Goal: Task Accomplishment & Management: Manage account settings

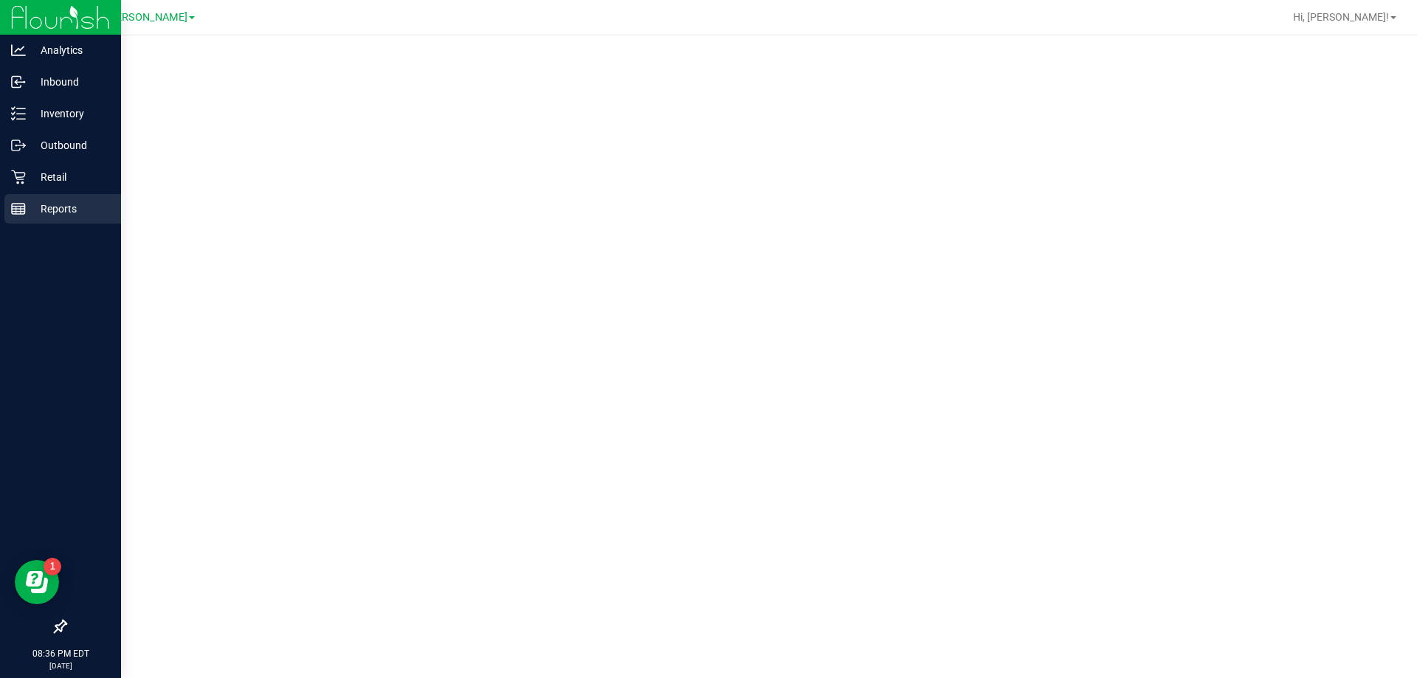
click at [47, 203] on p "Reports" at bounding box center [70, 209] width 89 height 18
click at [60, 218] on div "Reports" at bounding box center [62, 209] width 117 height 30
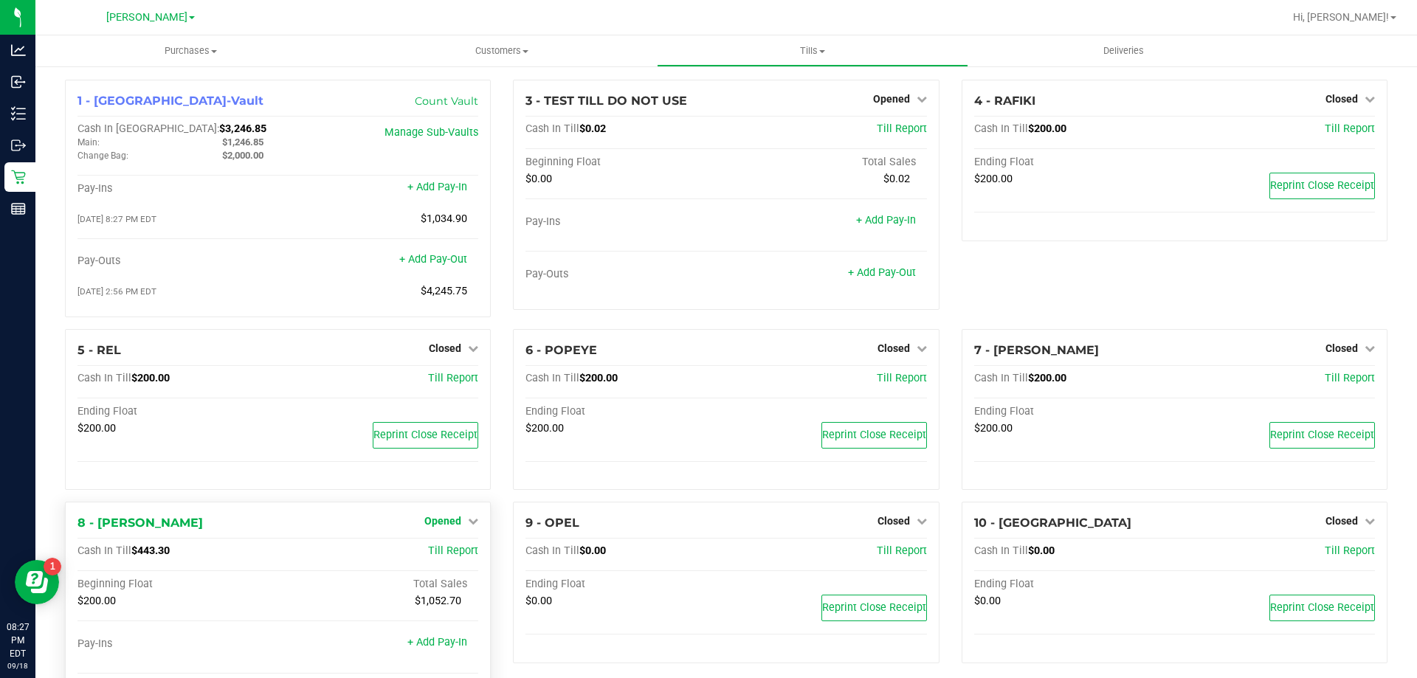
click at [471, 522] on icon at bounding box center [473, 521] width 10 height 10
click at [441, 553] on link "Close Till" at bounding box center [445, 552] width 40 height 12
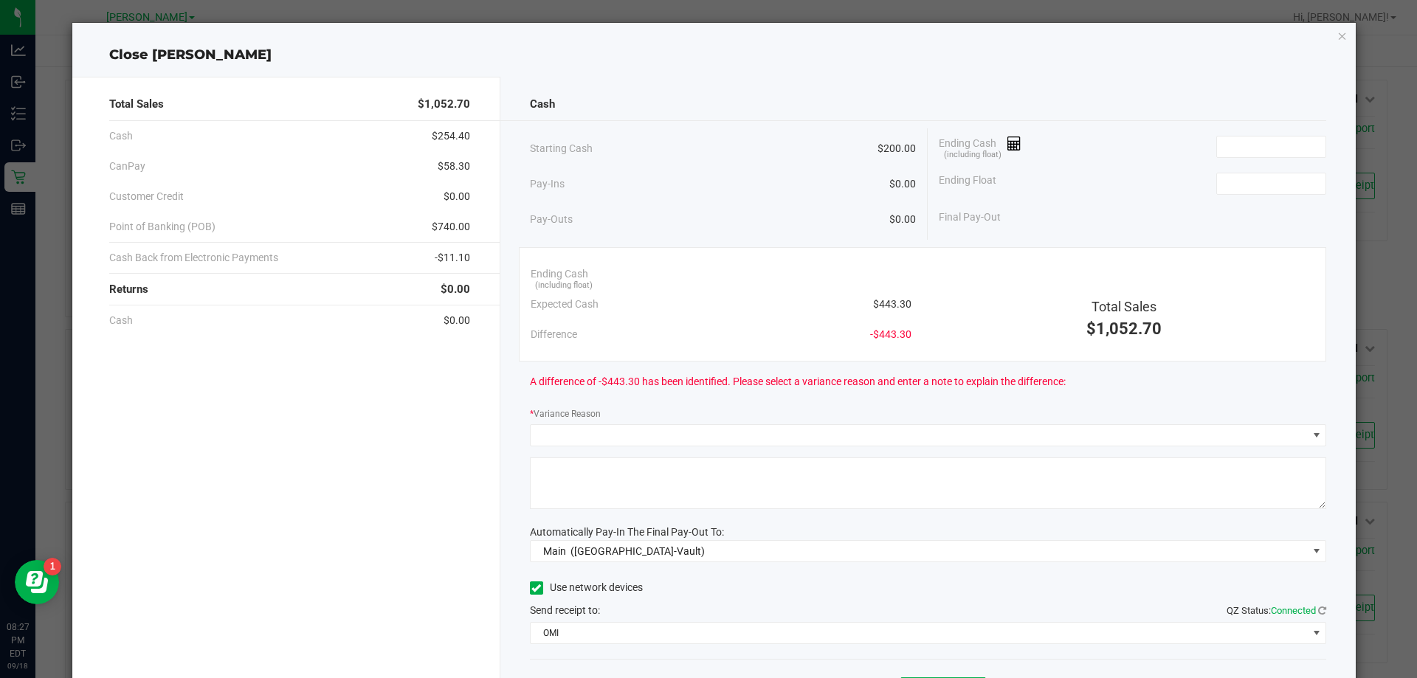
click at [897, 305] on span "$443.30" at bounding box center [892, 304] width 38 height 15
copy span "443.30"
drag, startPoint x: 1255, startPoint y: 126, endPoint x: 1284, endPoint y: 143, distance: 34.1
paste input "443.3"
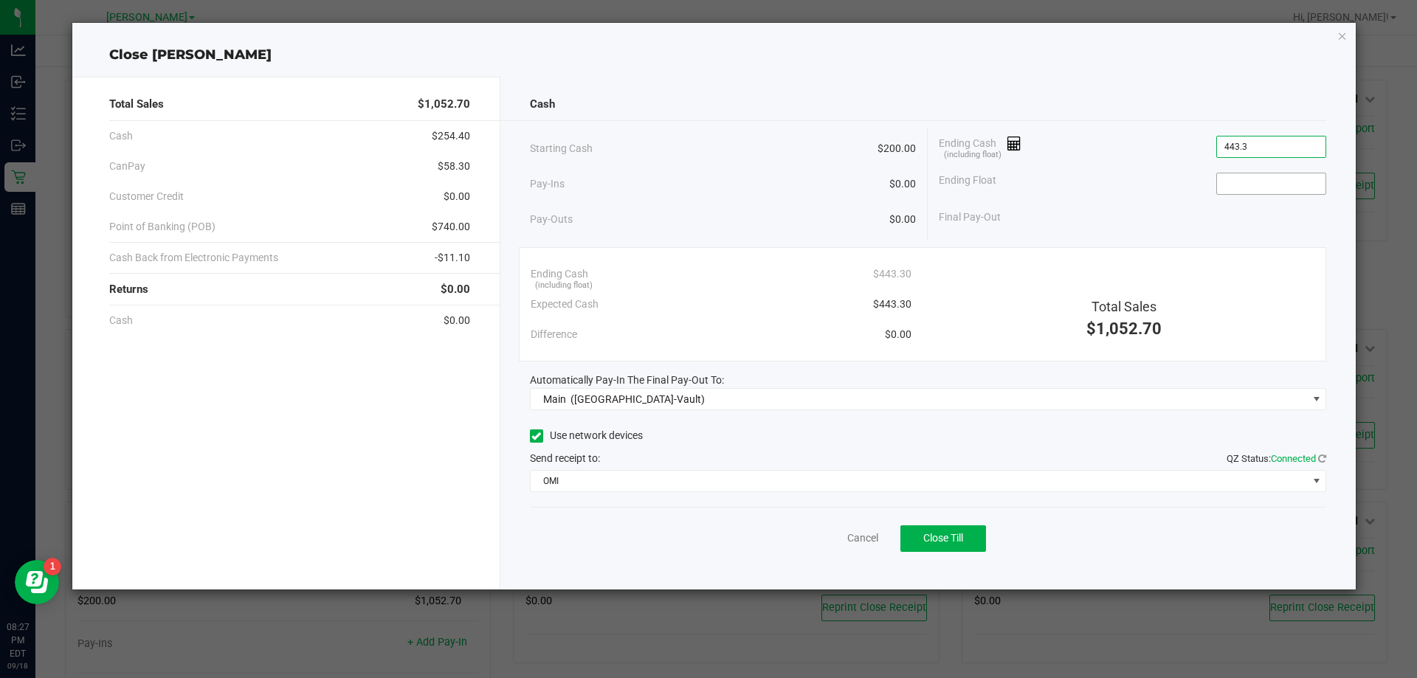
type input "$443.30"
click at [1266, 187] on input at bounding box center [1271, 183] width 108 height 21
type input "$200.00"
click at [666, 171] on div "Pay-Ins $0.00" at bounding box center [723, 184] width 387 height 30
click at [746, 145] on div "Starting Cash $200.00" at bounding box center [723, 148] width 387 height 41
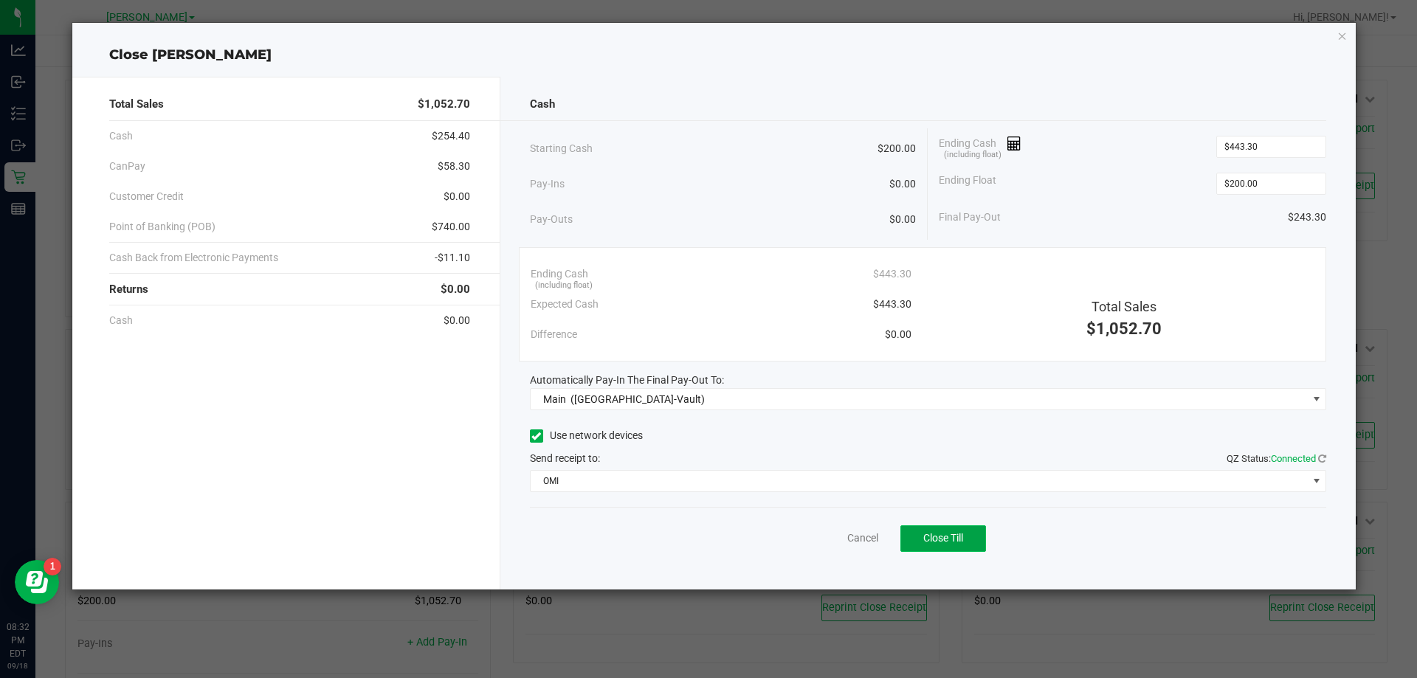
click at [924, 534] on span "Close Till" at bounding box center [943, 538] width 40 height 12
click at [751, 125] on div "Cash Starting Cash $200.00 Pay-Ins $0.00 Pay-Outs $0.00 Ending Cash (including …" at bounding box center [928, 333] width 856 height 513
click at [829, 543] on link "Dismiss" at bounding box center [830, 538] width 35 height 15
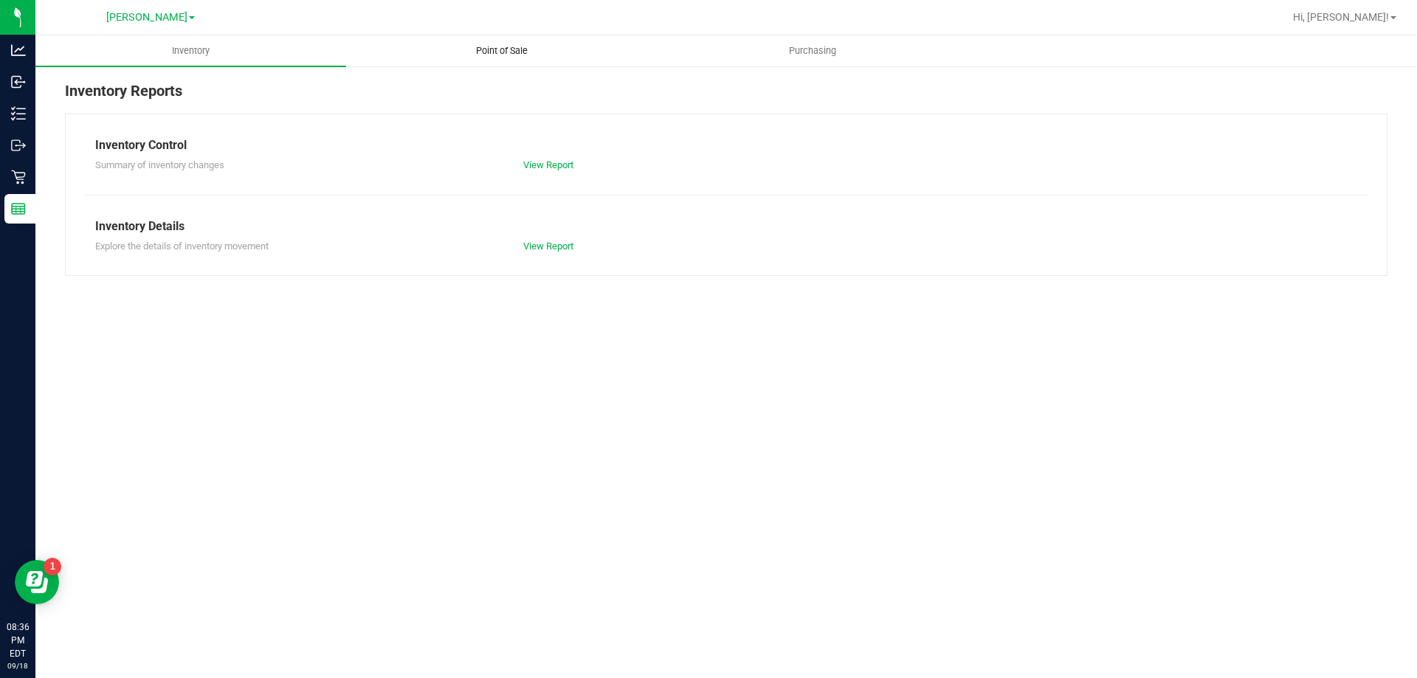
click at [508, 49] on span "Point of Sale" at bounding box center [502, 50] width 92 height 13
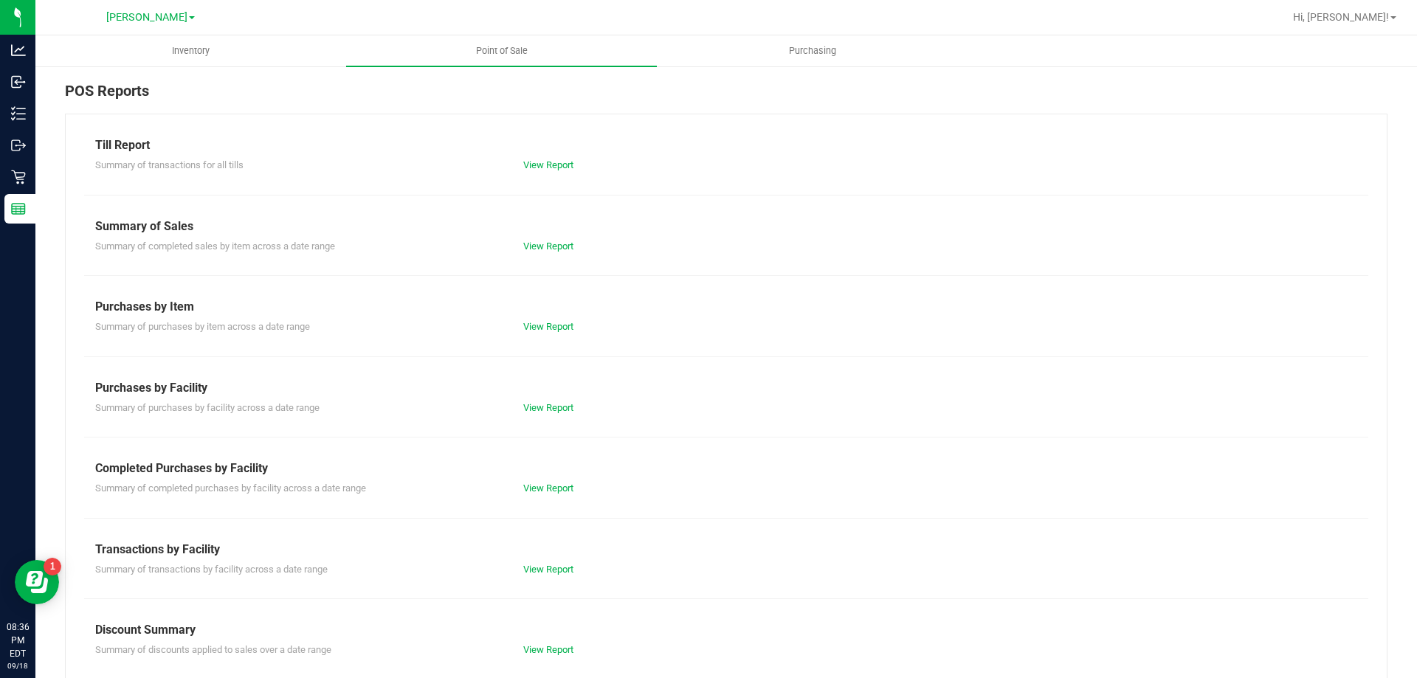
click at [555, 157] on div "Summary of transactions for all tills View Report" at bounding box center [726, 163] width 1284 height 18
click at [542, 157] on div "Summary of transactions for all tills View Report" at bounding box center [726, 163] width 1284 height 18
click at [542, 166] on link "View Report" at bounding box center [548, 164] width 50 height 11
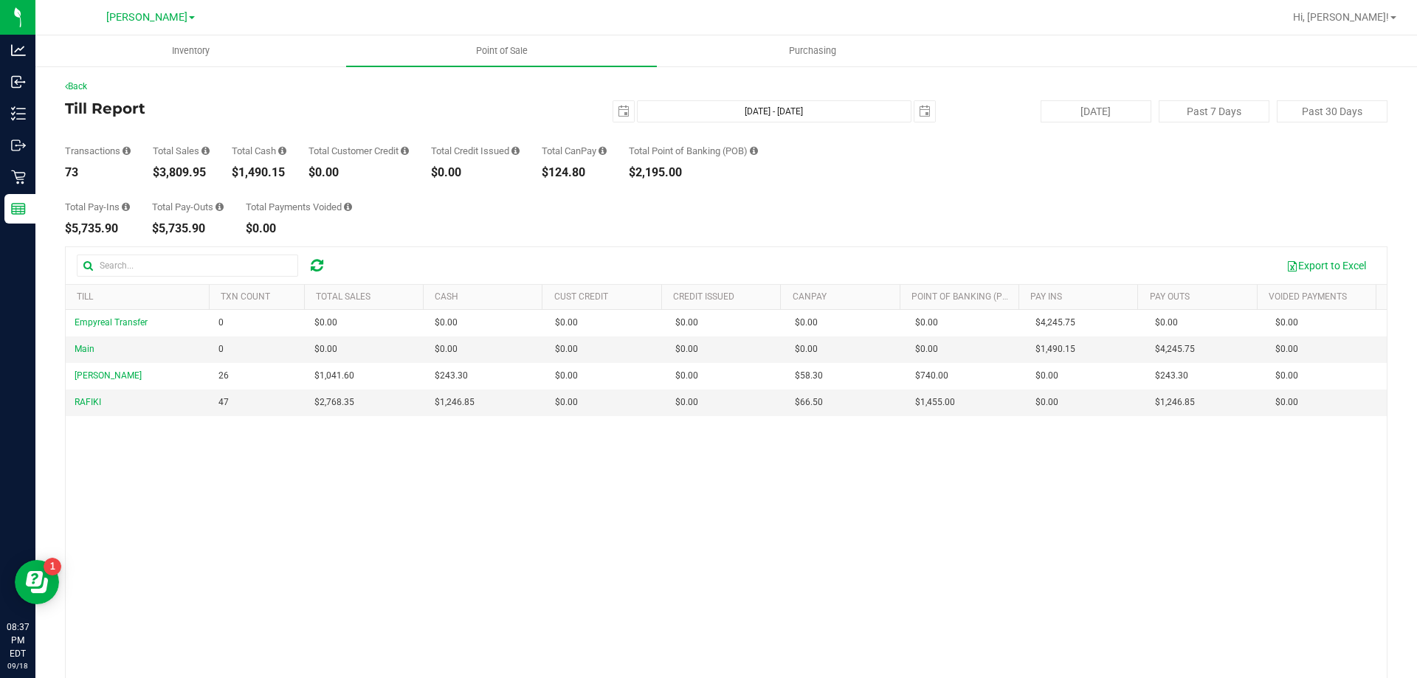
click at [156, 169] on div "$3,809.95" at bounding box center [181, 173] width 57 height 12
click at [181, 167] on div "$3,809.95" at bounding box center [181, 173] width 57 height 12
copy div "3,809.95"
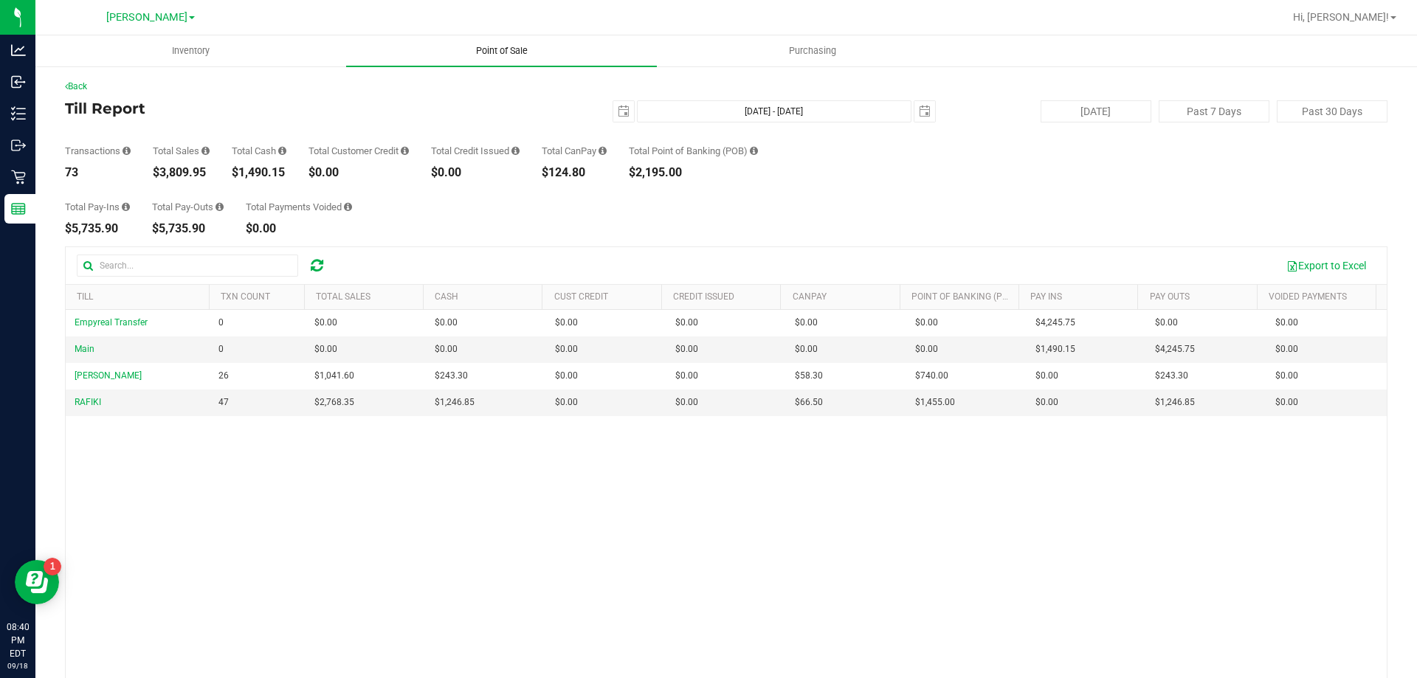
click at [502, 59] on uib-tab-heading "Point of Sale" at bounding box center [501, 50] width 311 height 31
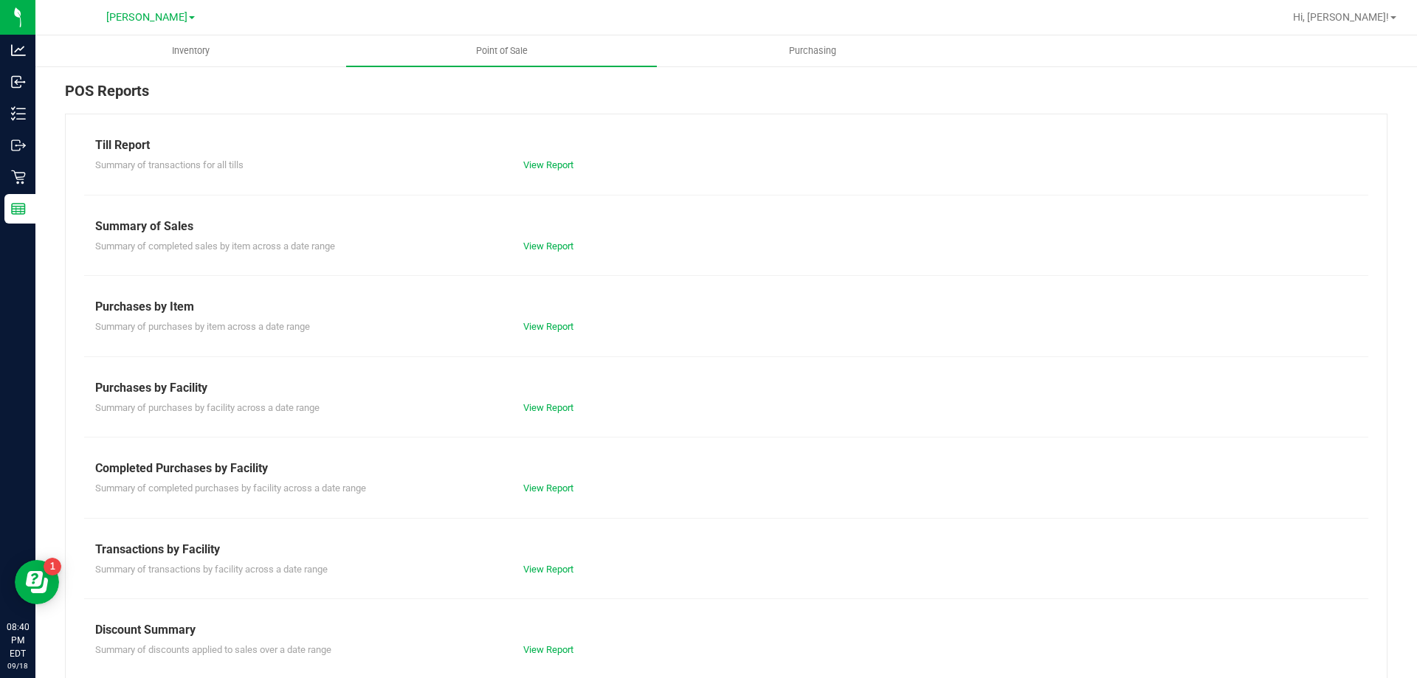
click at [576, 556] on div "Transactions by Facility" at bounding box center [726, 550] width 1262 height 18
click at [562, 571] on link "View Report" at bounding box center [548, 569] width 50 height 11
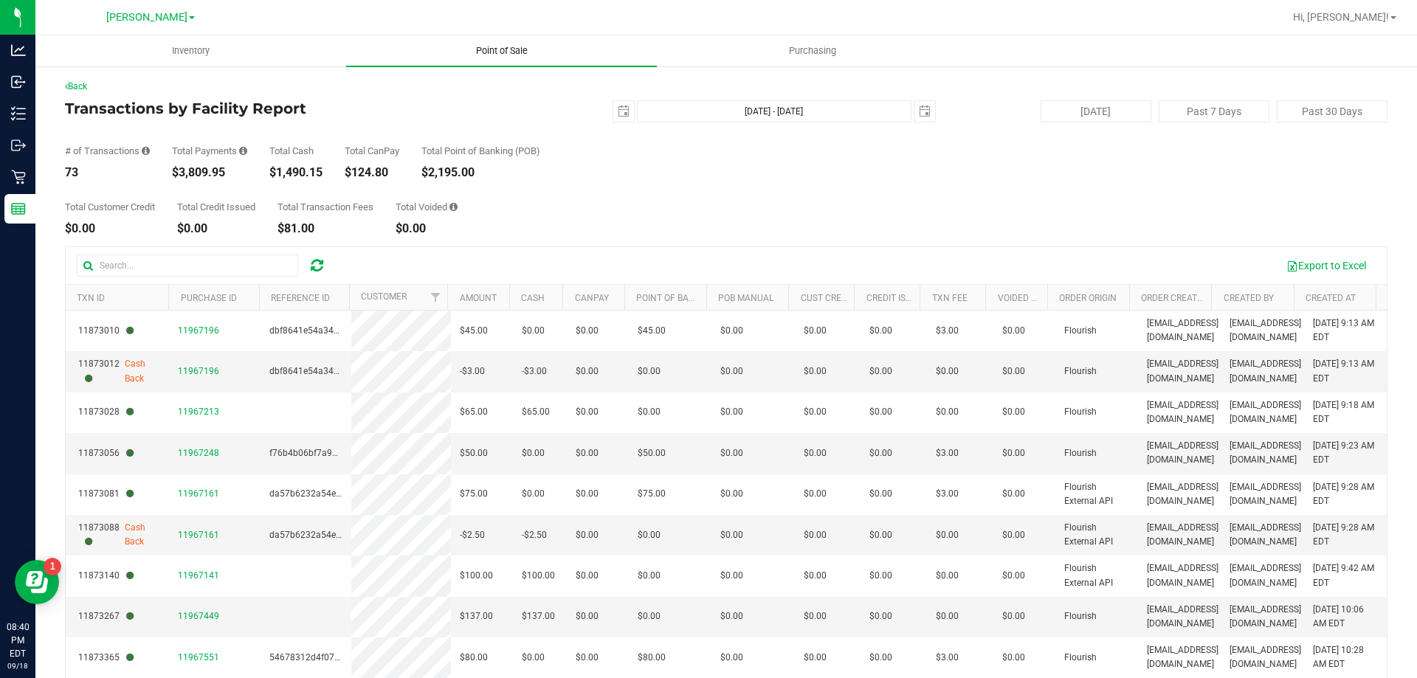
click at [503, 53] on span "Point of Sale" at bounding box center [502, 50] width 92 height 13
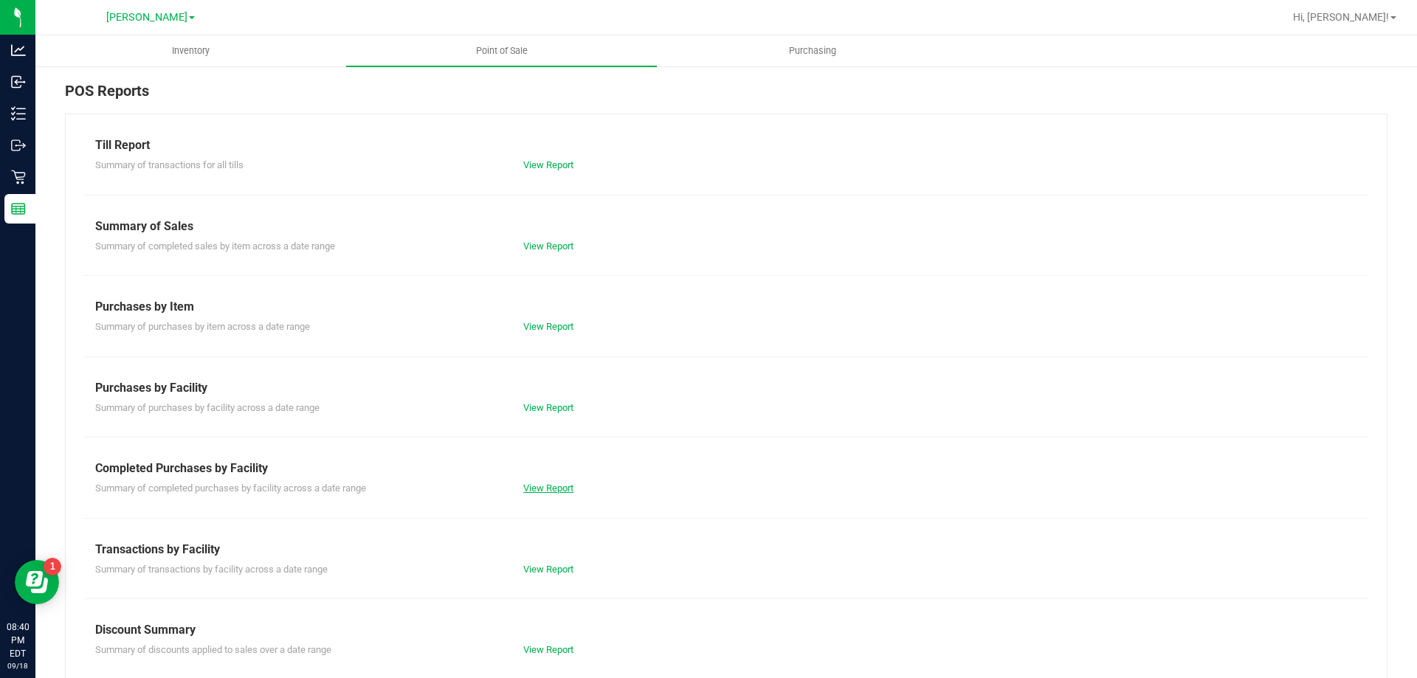
click at [554, 488] on link "View Report" at bounding box center [548, 488] width 50 height 11
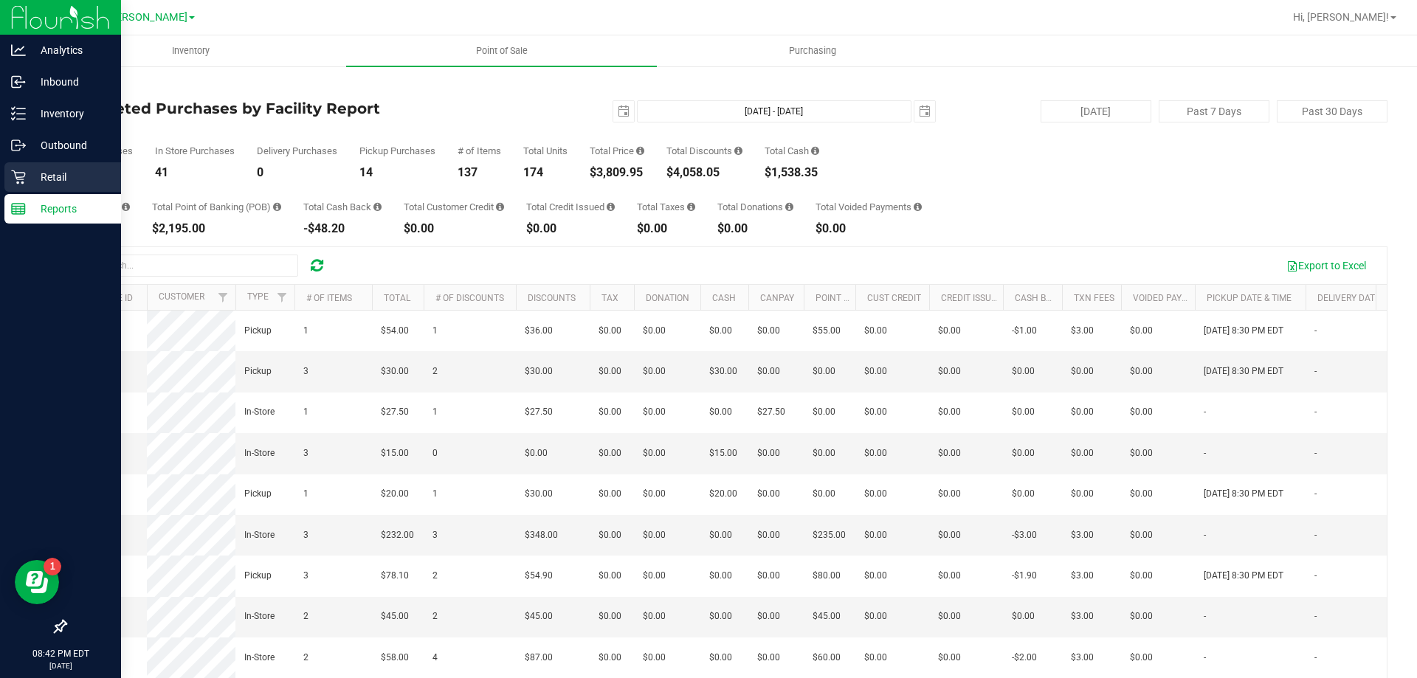
click at [32, 176] on p "Retail" at bounding box center [70, 177] width 89 height 18
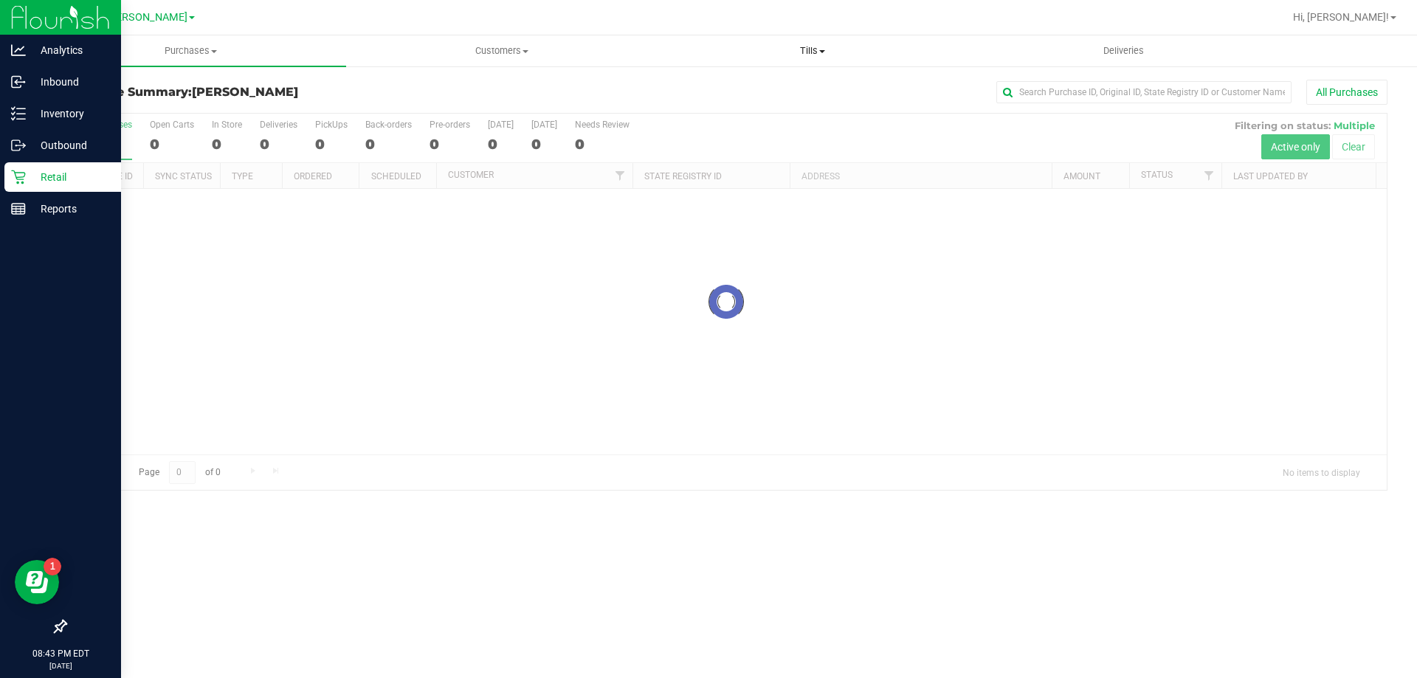
click at [800, 56] on span "Tills" at bounding box center [812, 50] width 309 height 13
click at [720, 99] on li "Reconcile e-payments" at bounding box center [812, 107] width 311 height 18
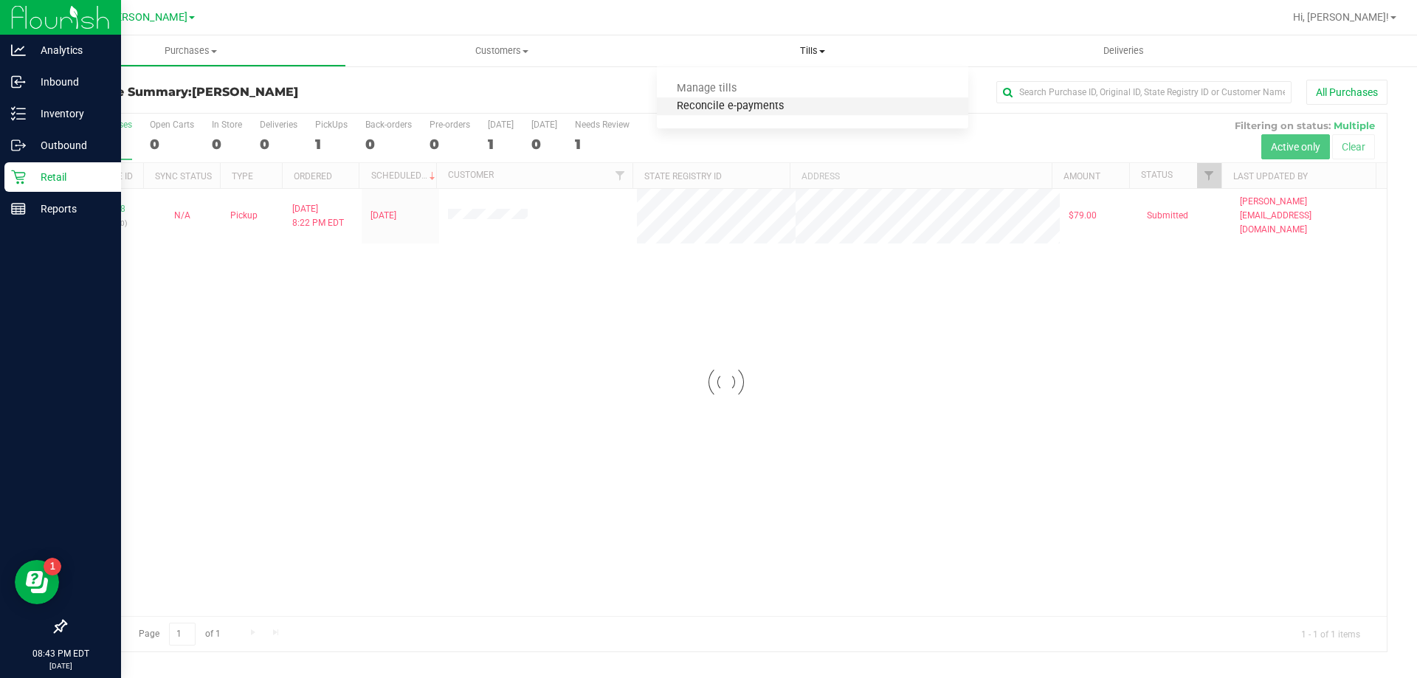
click at [720, 106] on span "Reconcile e-payments" at bounding box center [730, 106] width 147 height 13
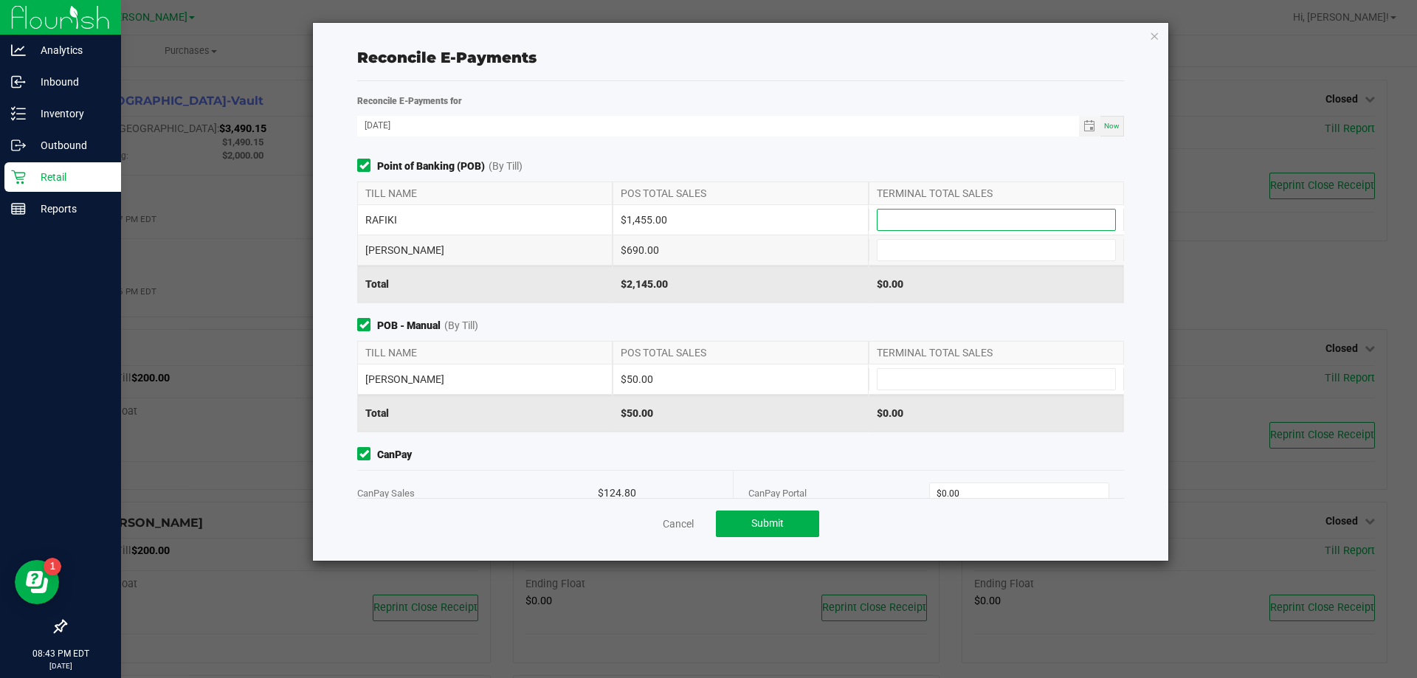
click at [900, 211] on input at bounding box center [997, 220] width 238 height 21
type input "$1,455.00"
type input "$690.00"
type input "$50.00"
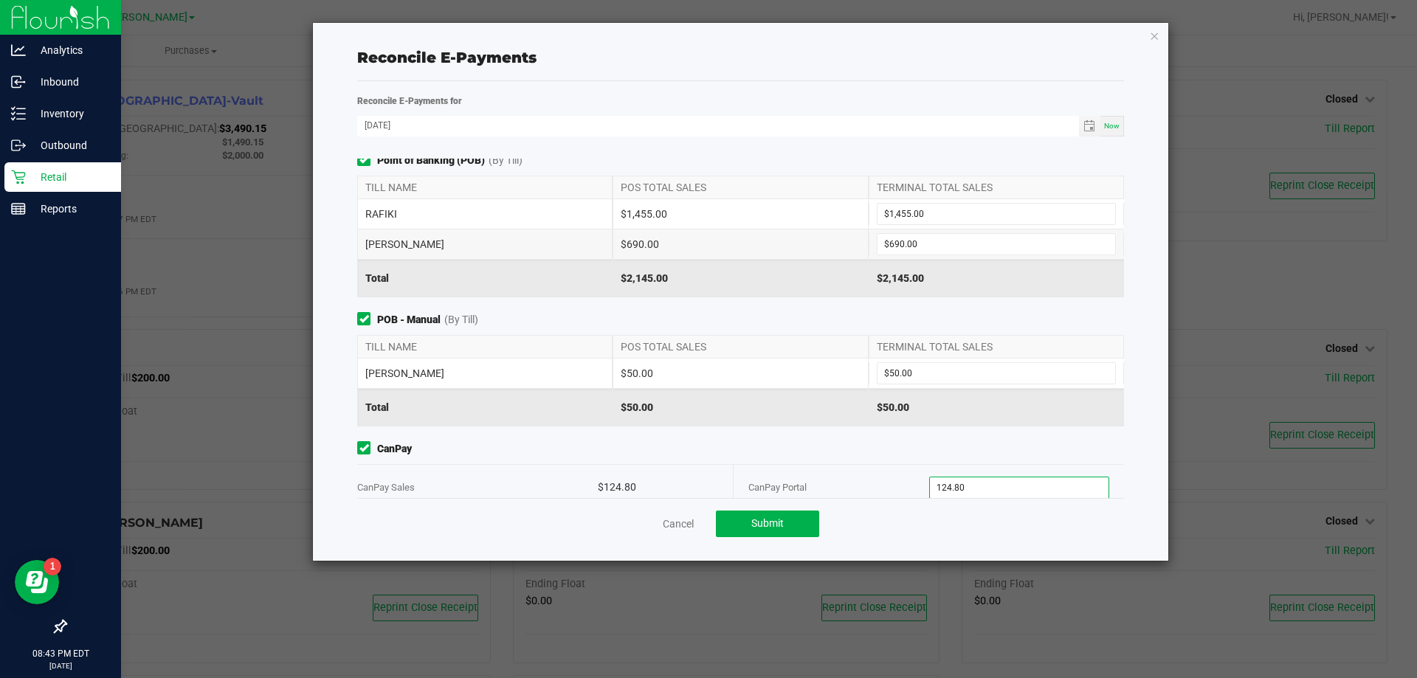
type input "$124.80"
click at [750, 413] on div "$50.00" at bounding box center [740, 407] width 255 height 37
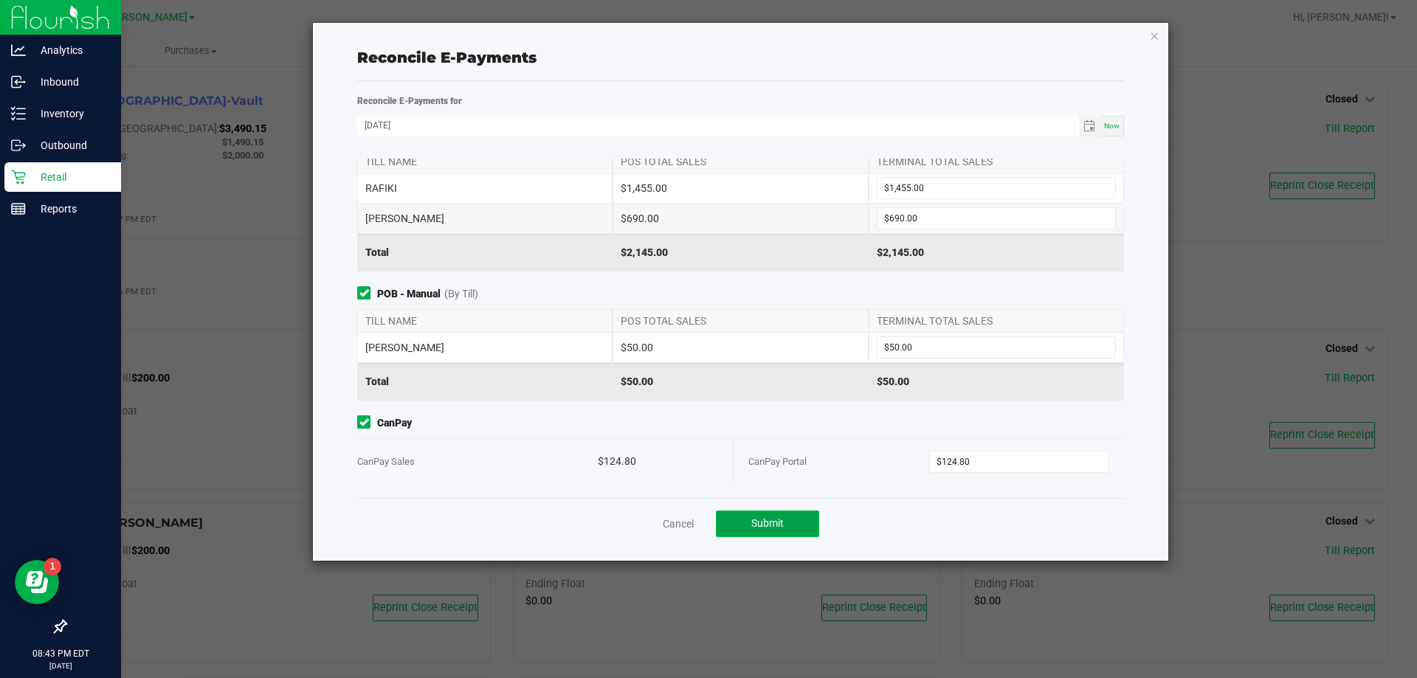
click at [753, 523] on span "Submit" at bounding box center [767, 523] width 32 height 12
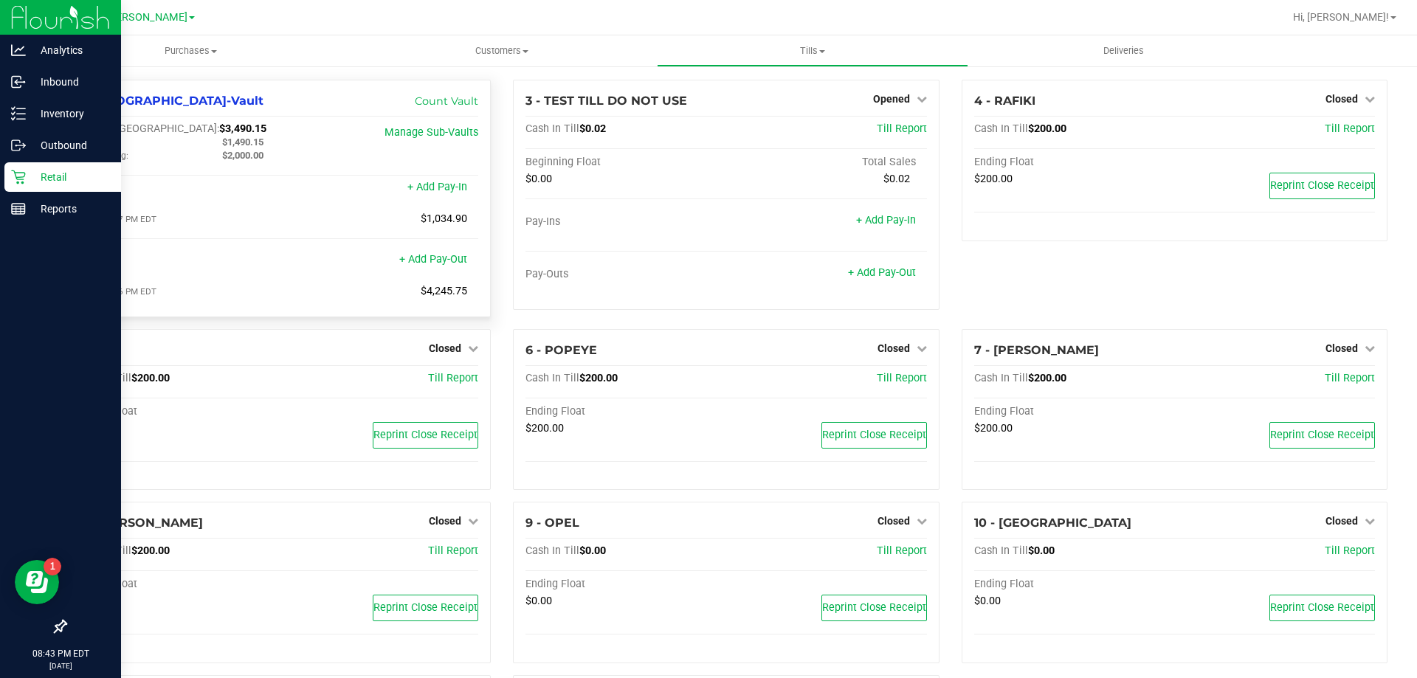
drag, startPoint x: 200, startPoint y: 127, endPoint x: 152, endPoint y: 132, distance: 48.3
click at [152, 132] on div "Cash In Vault: $3,490.15" at bounding box center [210, 129] width 267 height 13
click at [63, 106] on p "Inventory" at bounding box center [70, 114] width 89 height 18
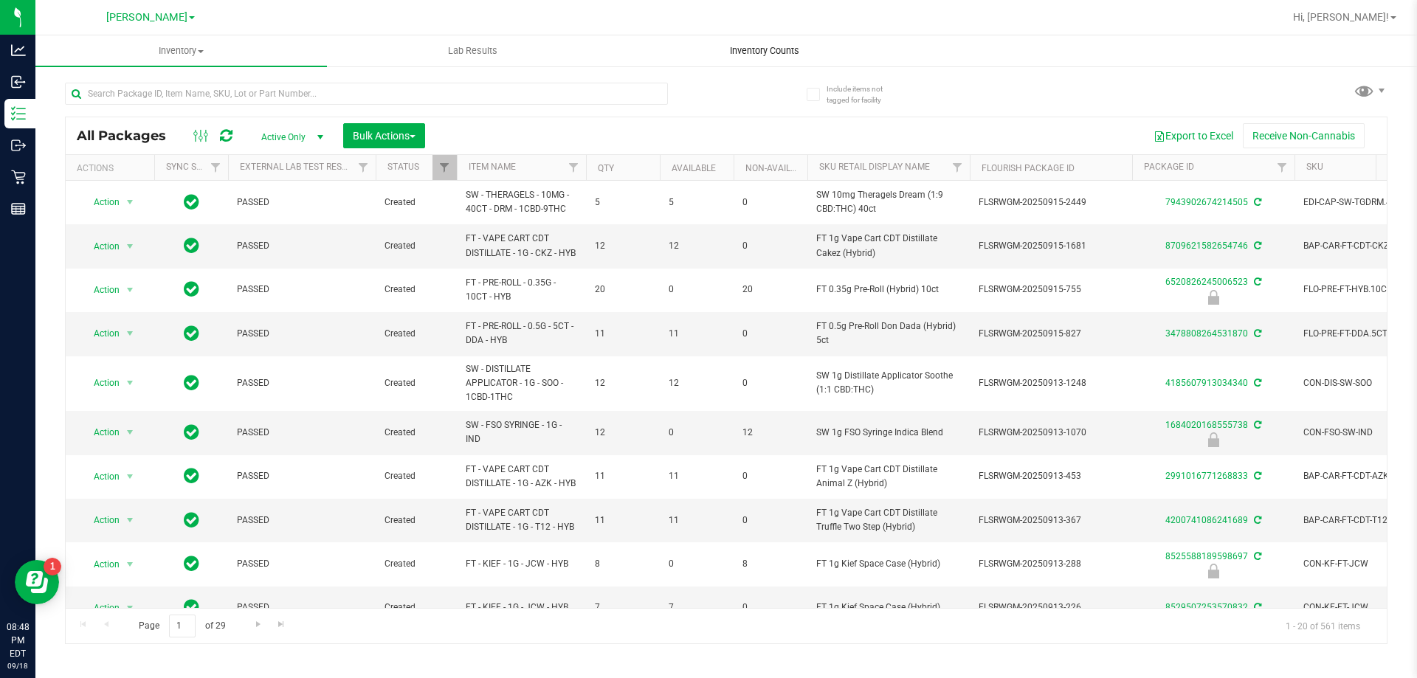
click at [738, 49] on span "Inventory Counts" at bounding box center [764, 50] width 109 height 13
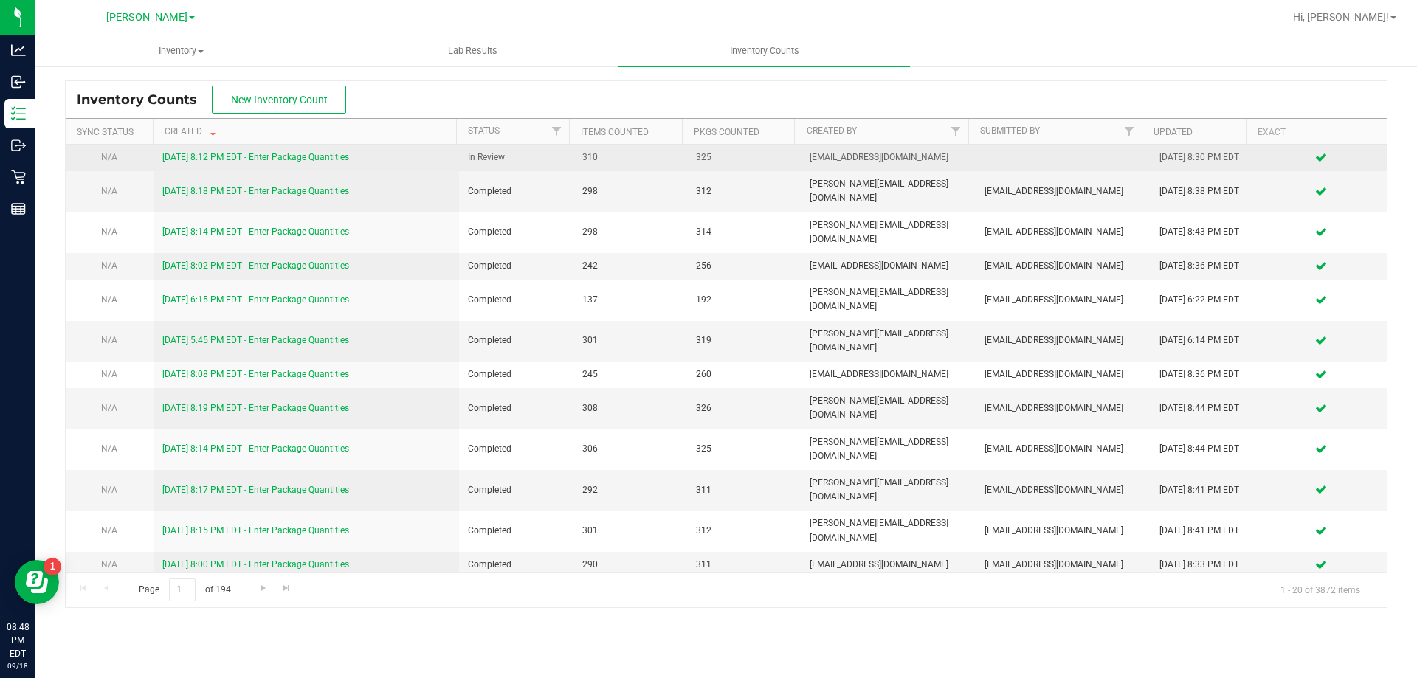
click at [331, 161] on link "9/18/25 8:12 PM EDT - Enter Package Quantities" at bounding box center [255, 157] width 187 height 10
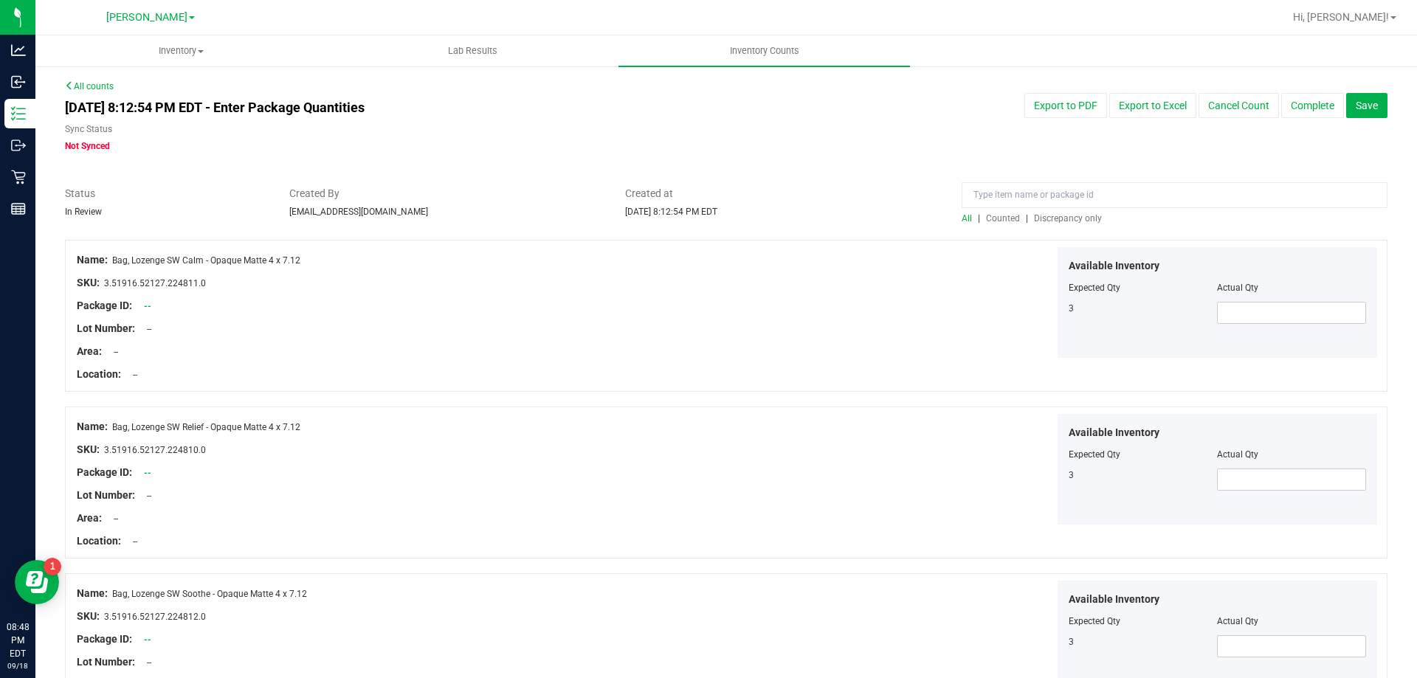
click at [1080, 217] on span "Discrepancy only" at bounding box center [1068, 218] width 68 height 10
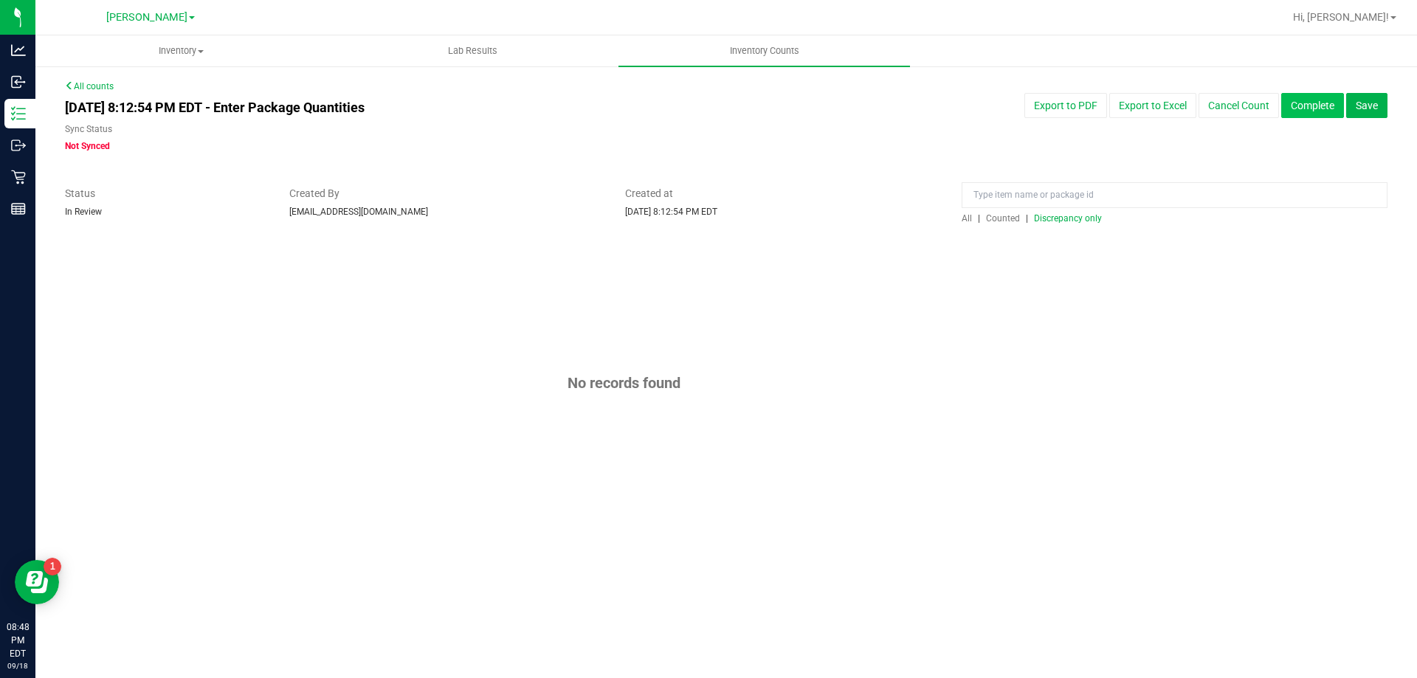
click at [1305, 105] on button "Complete" at bounding box center [1312, 105] width 63 height 25
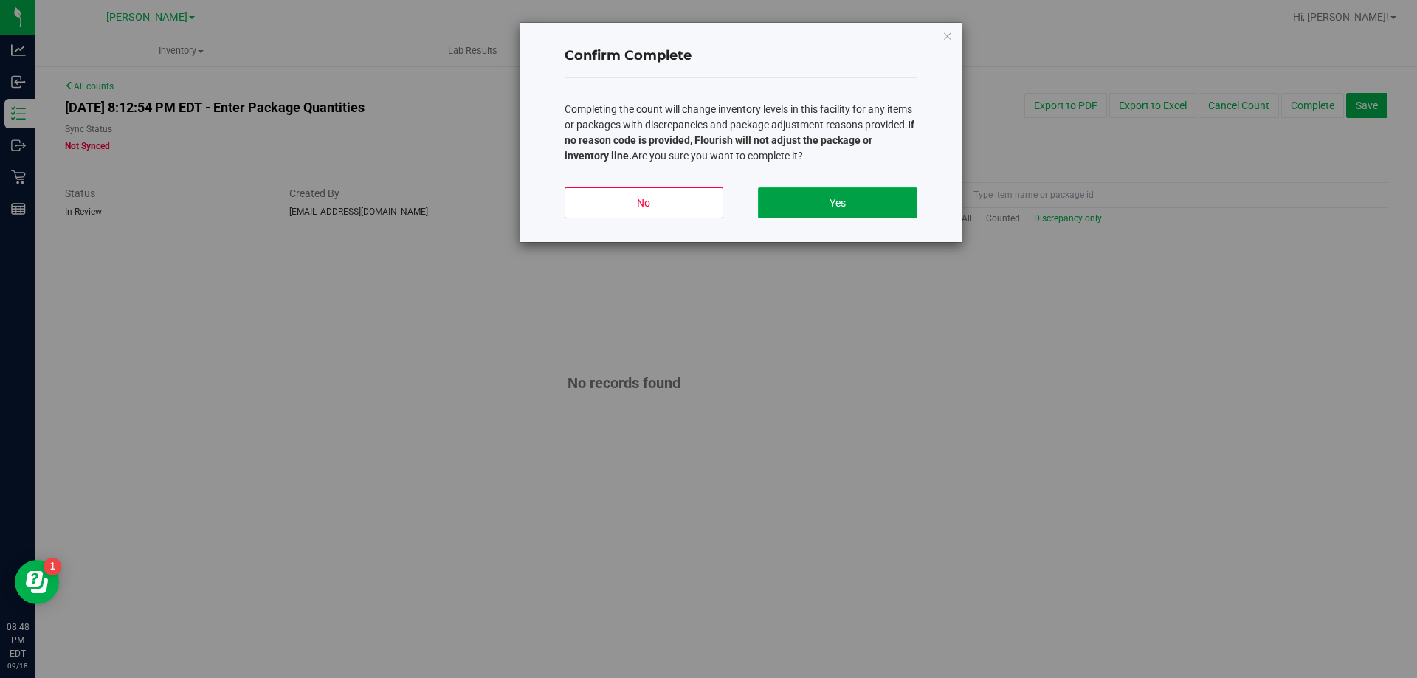
click at [881, 200] on button "Yes" at bounding box center [837, 202] width 159 height 31
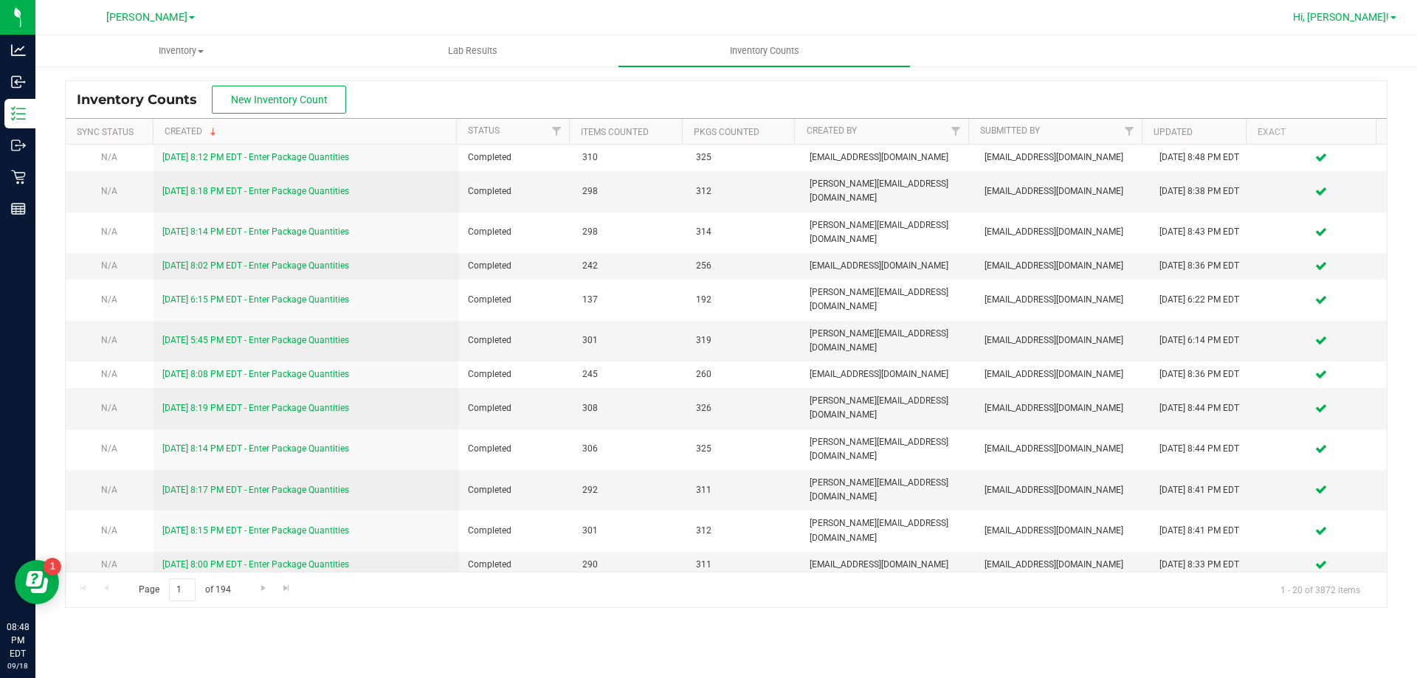
click at [1374, 16] on span "Hi, Felix!" at bounding box center [1341, 17] width 96 height 12
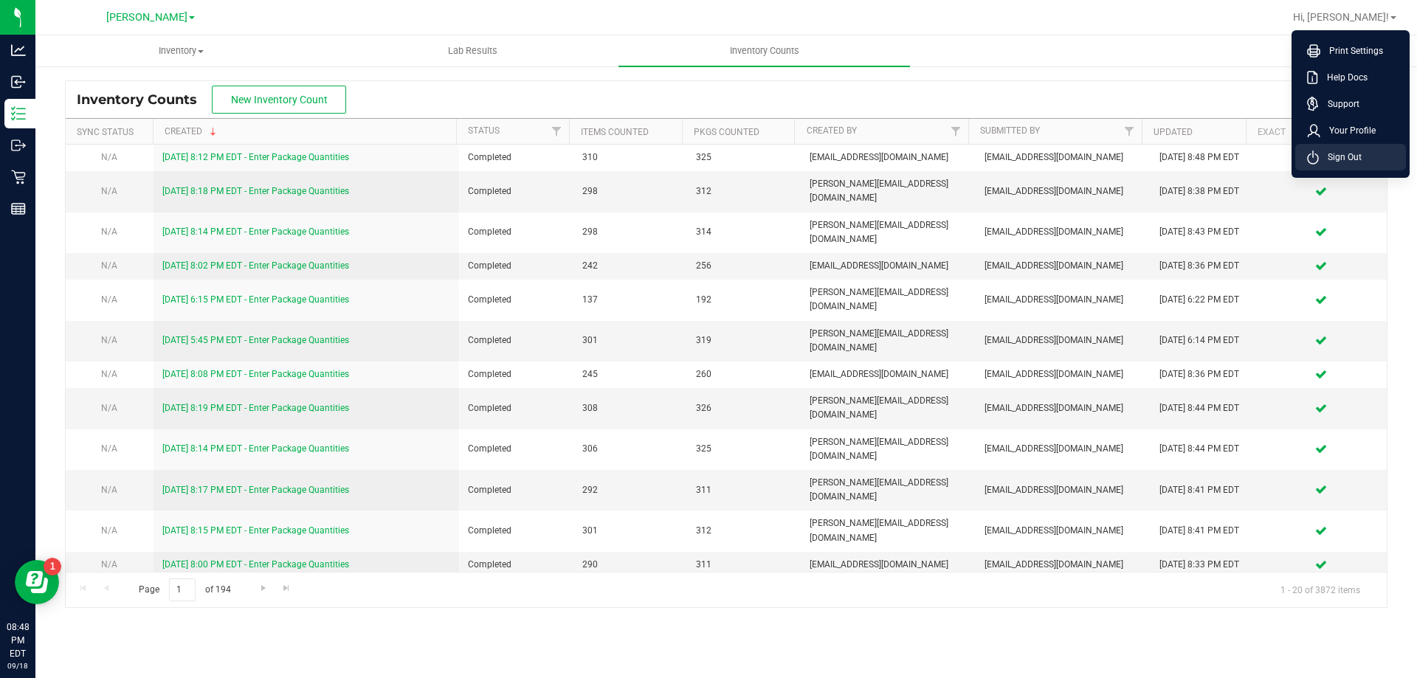
click at [1349, 156] on span "Sign Out" at bounding box center [1340, 157] width 43 height 15
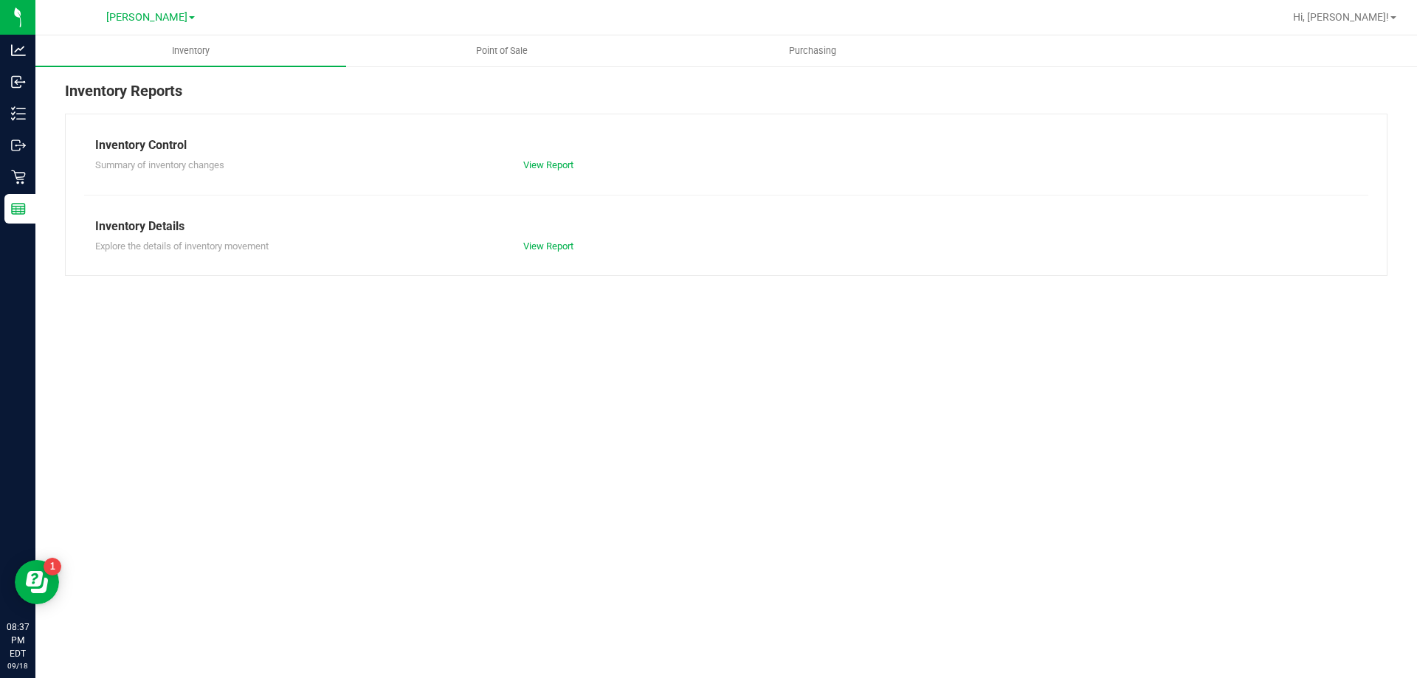
click at [523, 33] on nav "[PERSON_NAME] Hi, [PERSON_NAME]!" at bounding box center [726, 17] width 1382 height 35
click at [514, 43] on uib-tab-heading "Point of Sale" at bounding box center [501, 51] width 309 height 30
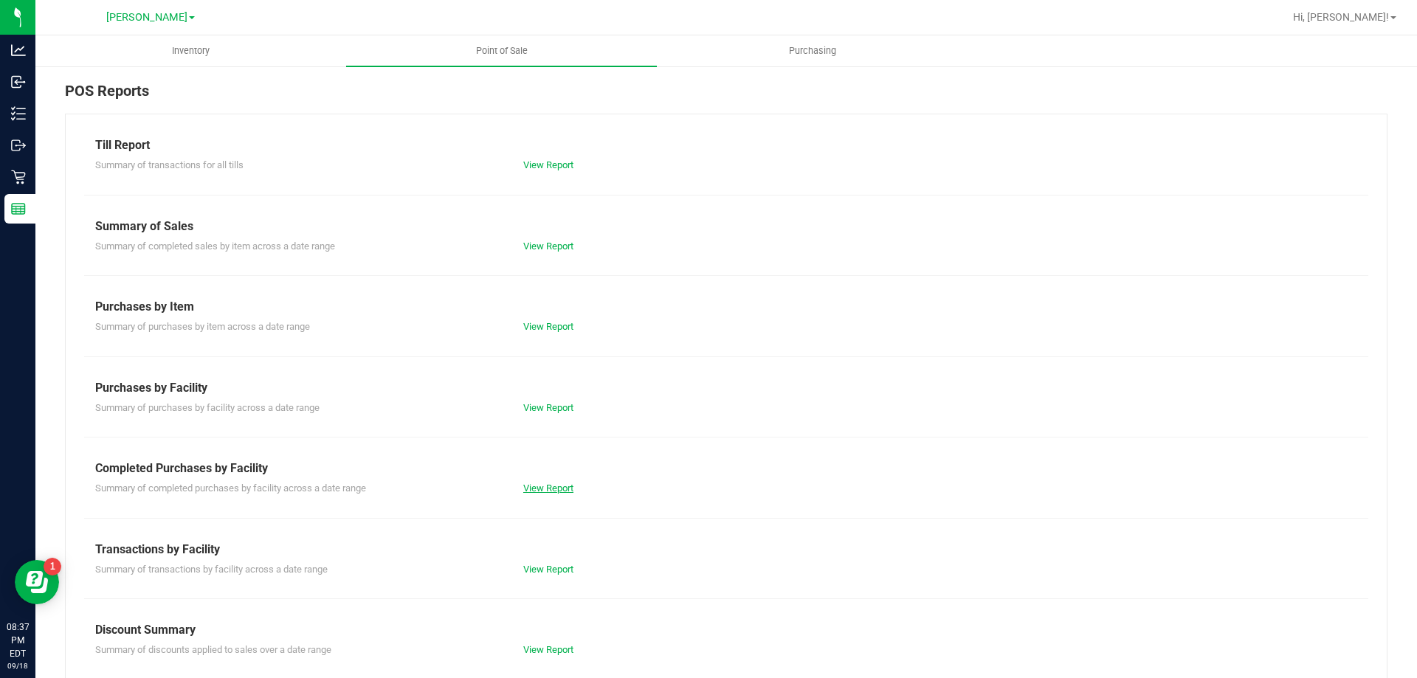
click at [554, 490] on link "View Report" at bounding box center [548, 488] width 50 height 11
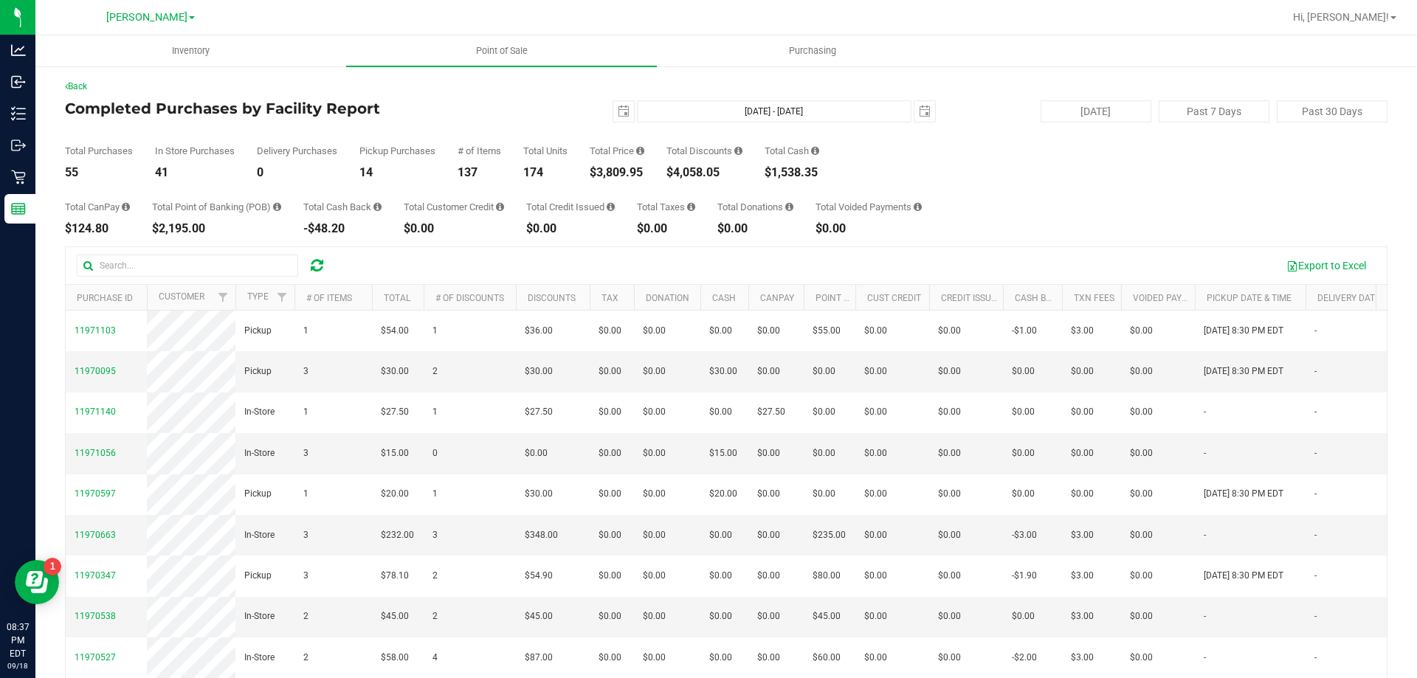
click at [717, 170] on div "$4,058.05" at bounding box center [704, 173] width 76 height 12
copy div "4,058.05"
click at [619, 114] on span "select" at bounding box center [624, 112] width 12 height 12
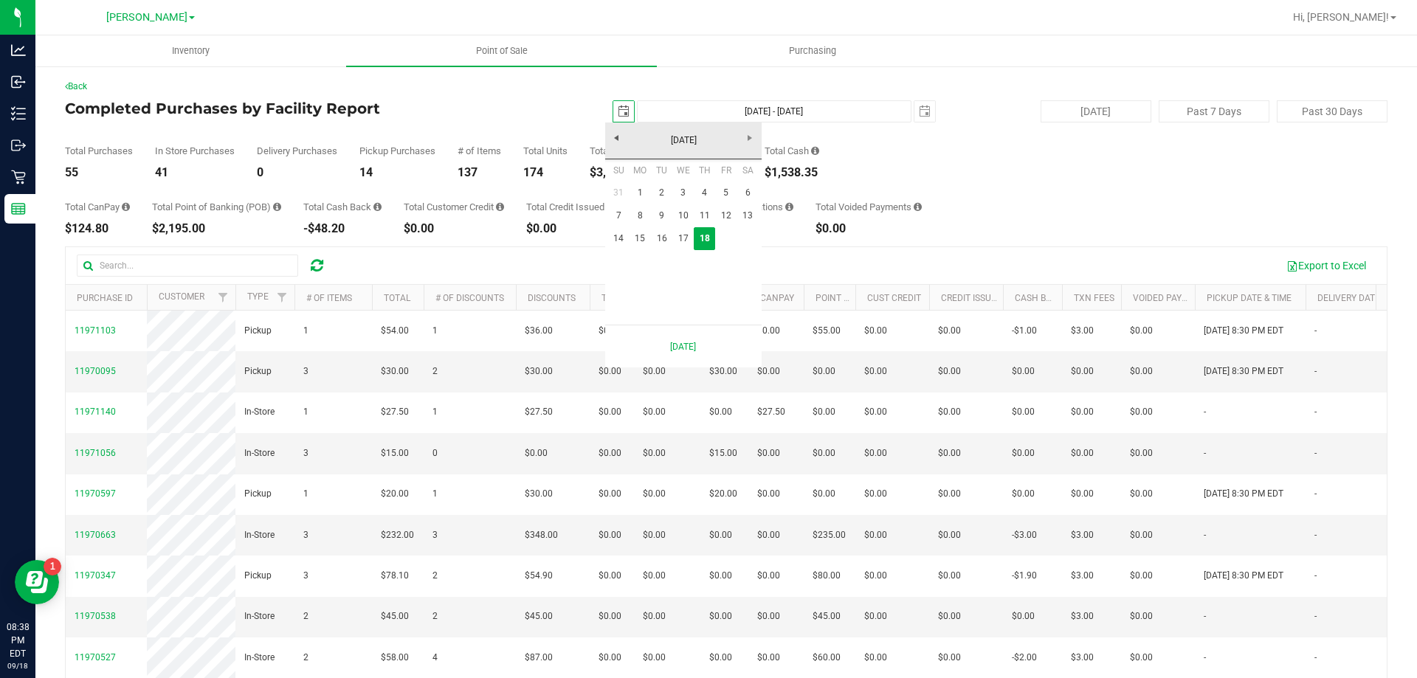
scroll to position [0, 37]
click at [614, 241] on link "14" at bounding box center [618, 238] width 21 height 23
type input "[DATE]"
type input "[DATE] - [DATE]"
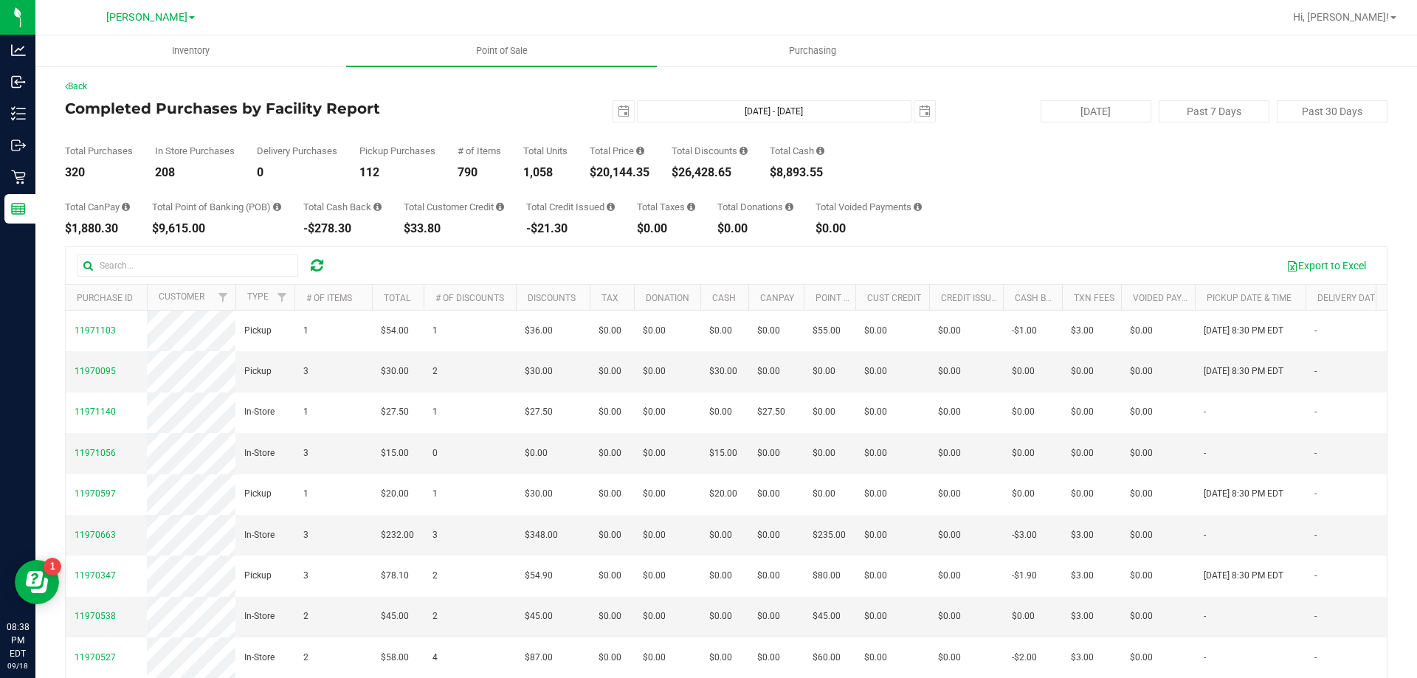
click at [648, 173] on div "$20,144.35" at bounding box center [620, 173] width 60 height 12
copy div "20,144.35"
click at [619, 111] on span "select" at bounding box center [624, 112] width 12 height 12
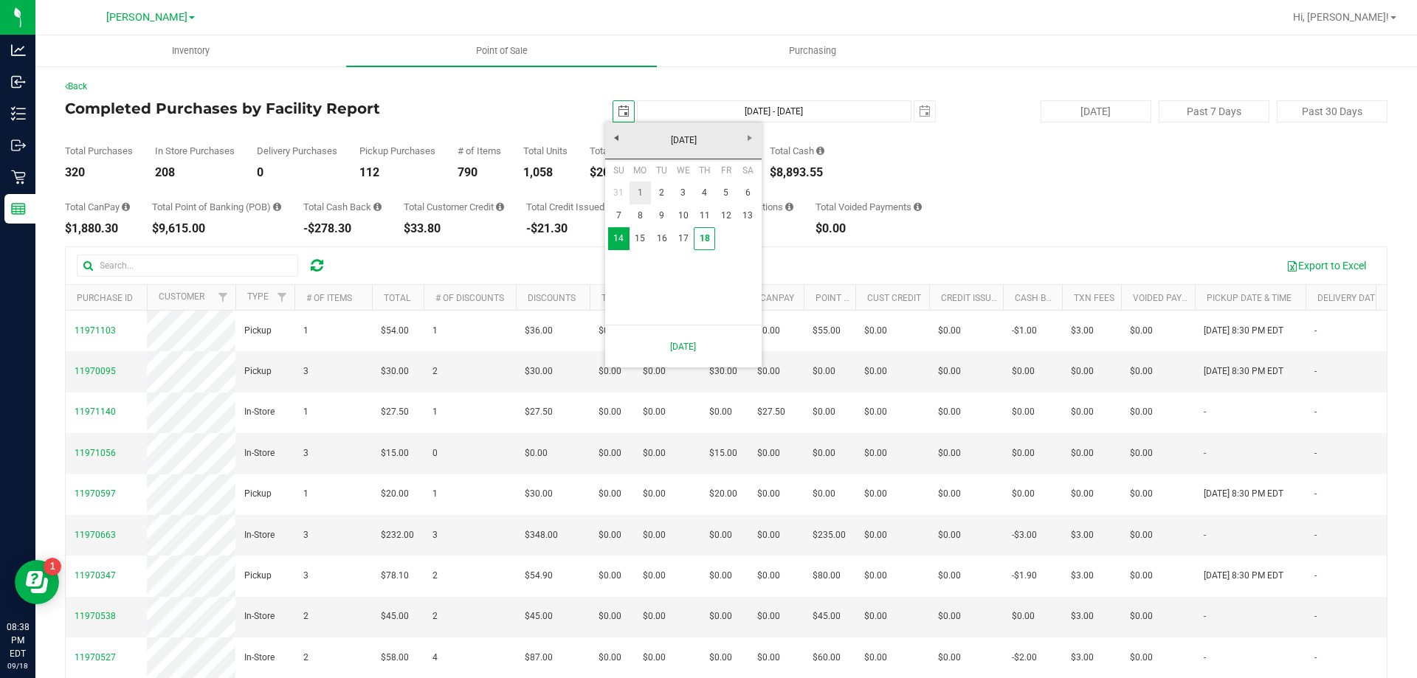
click at [645, 196] on link "1" at bounding box center [640, 193] width 21 height 23
type input "[DATE]"
type input "[DATE] - [DATE]"
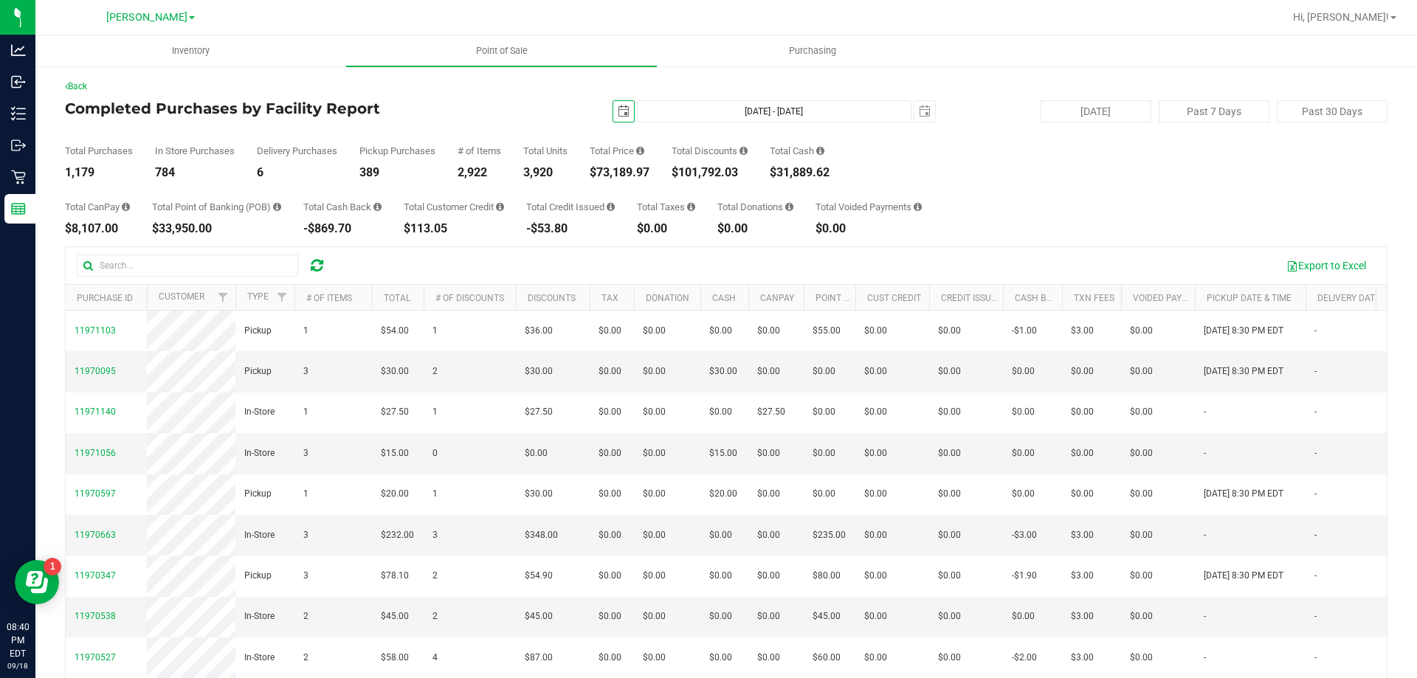
click at [641, 167] on div "$73,189.97" at bounding box center [620, 173] width 60 height 12
copy div "73,189.97"
